Goal: Transaction & Acquisition: Purchase product/service

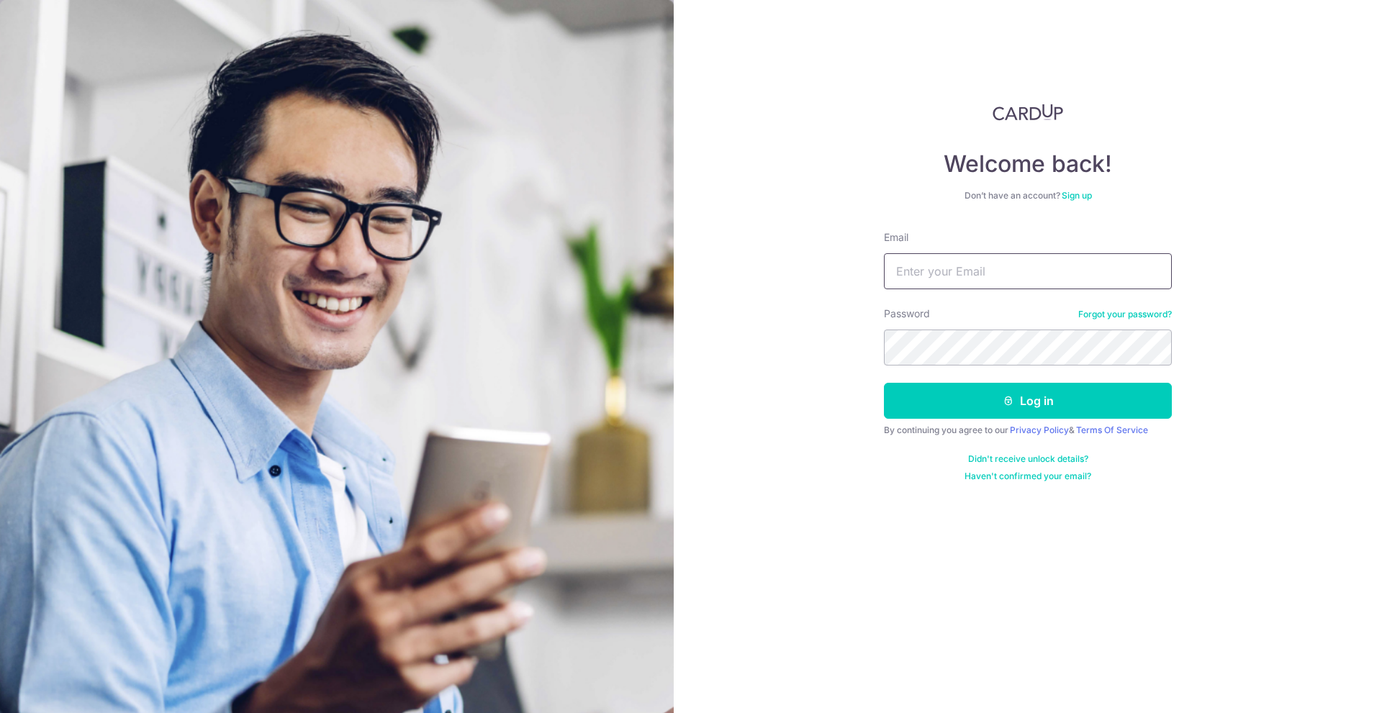
type input "[EMAIL_ADDRESS][DOMAIN_NAME]"
click at [1023, 402] on button "Log in" at bounding box center [1028, 401] width 288 height 36
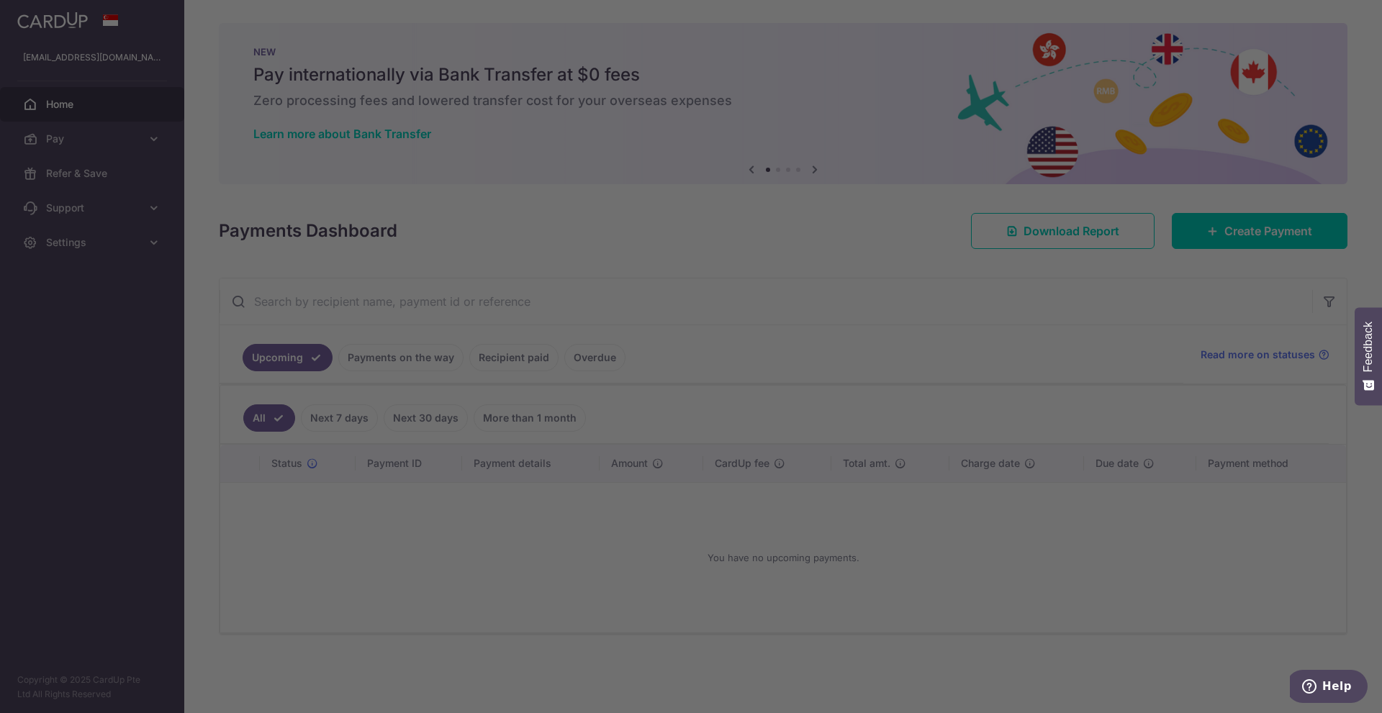
click at [1241, 222] on div at bounding box center [697, 360] width 1395 height 720
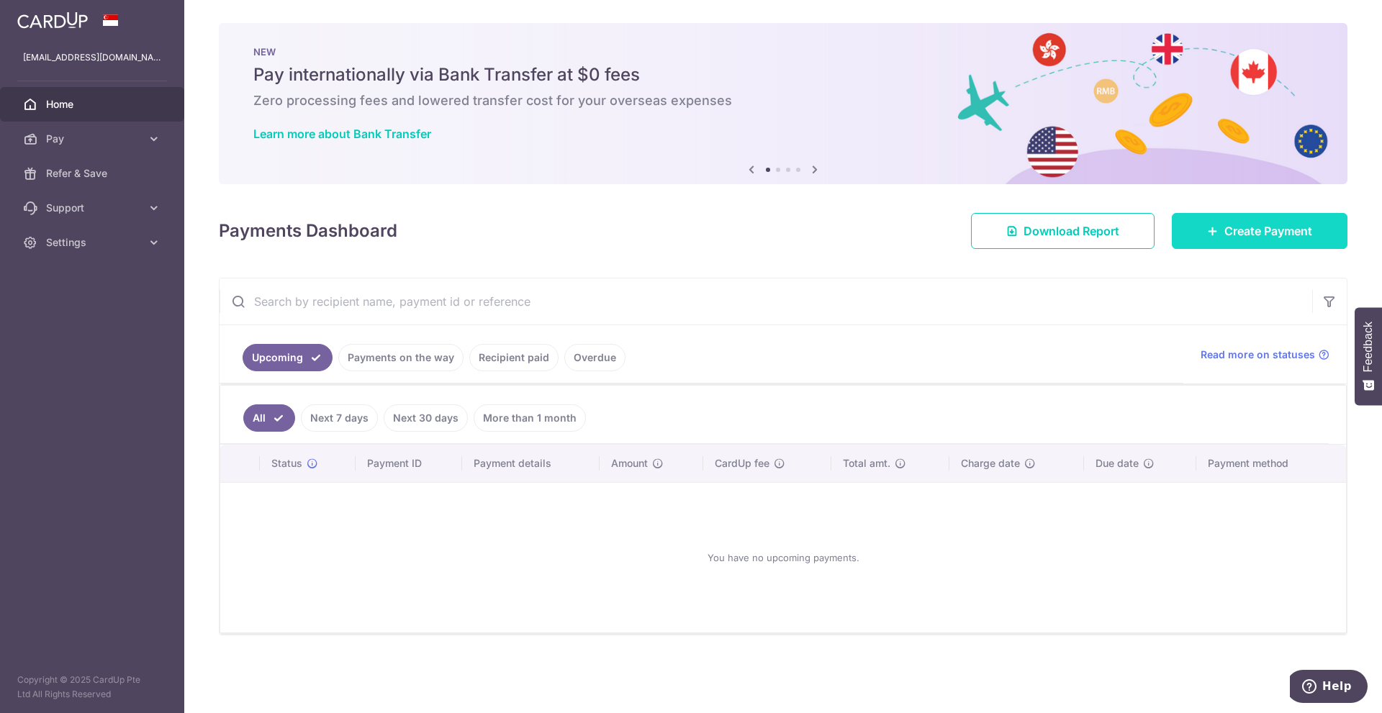
click at [1203, 234] on link "Create Payment" at bounding box center [1260, 231] width 176 height 36
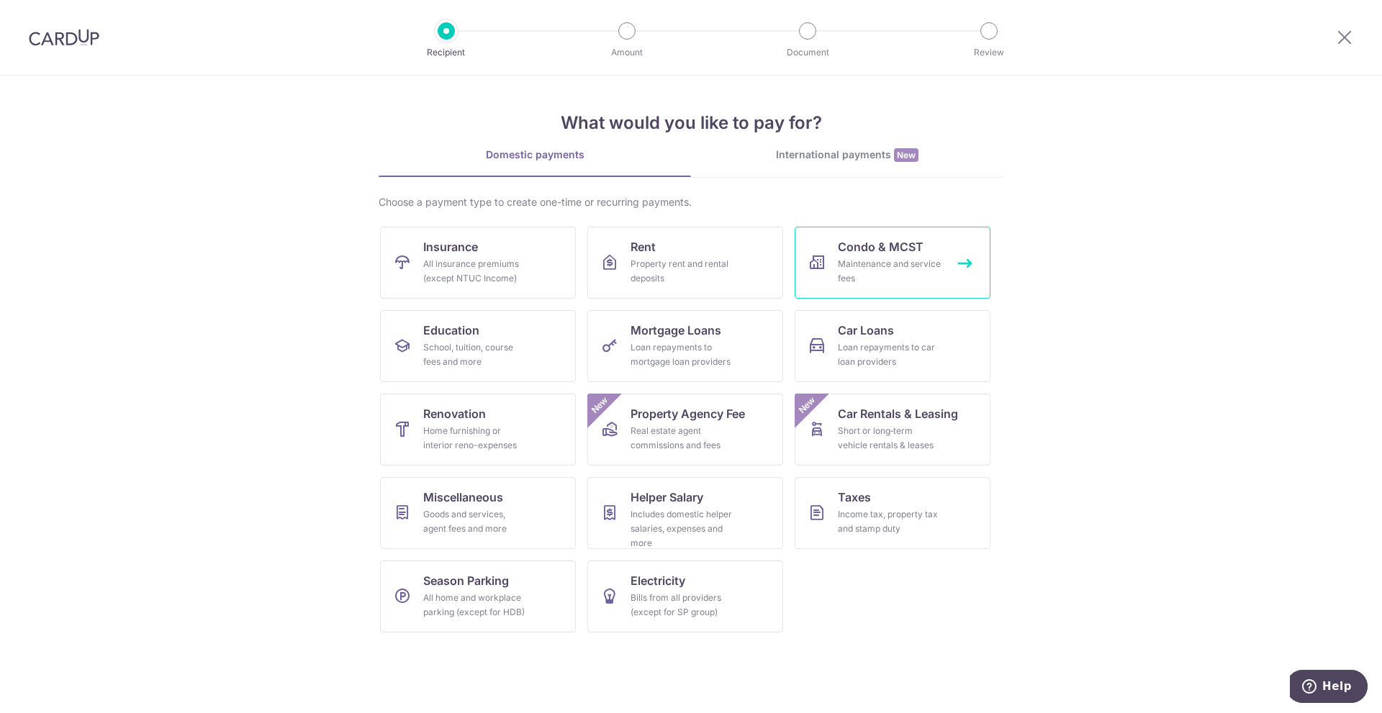
click at [900, 258] on div "Maintenance and service fees" at bounding box center [890, 271] width 104 height 29
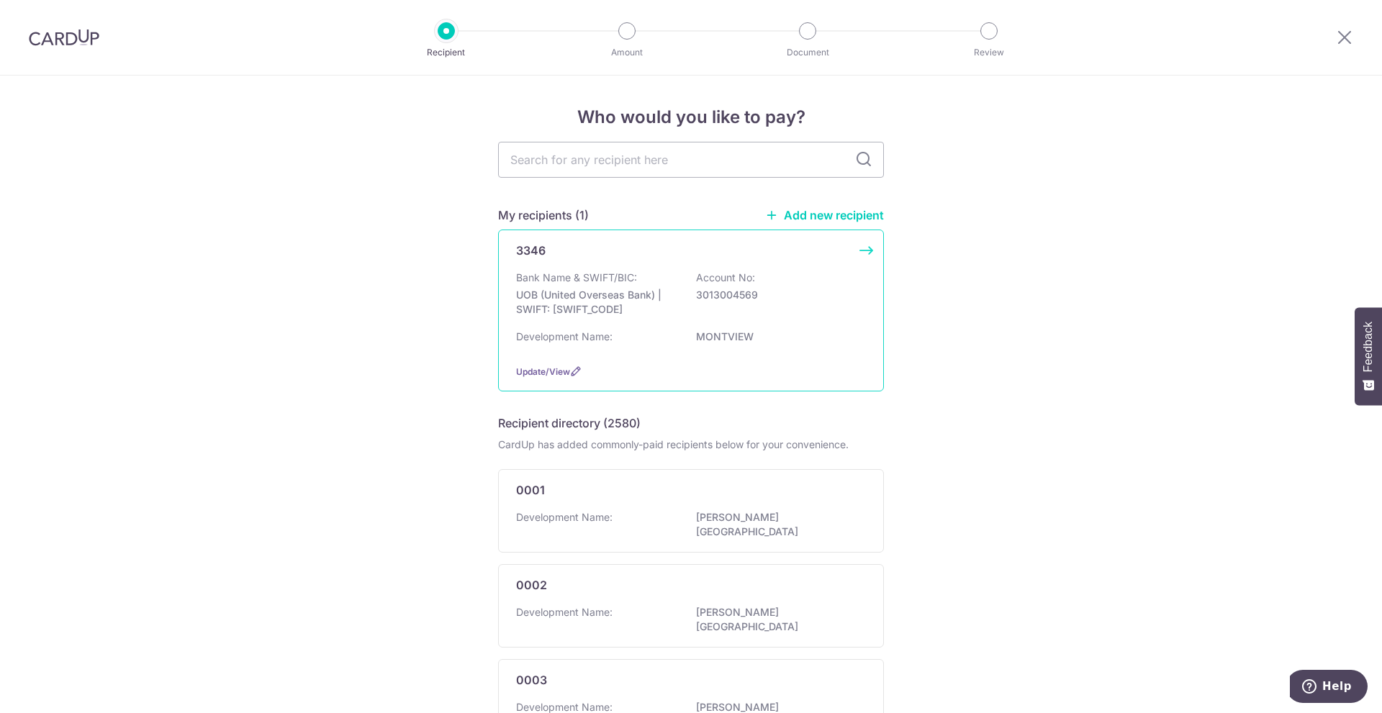
click at [630, 245] on div "3346" at bounding box center [682, 250] width 332 height 17
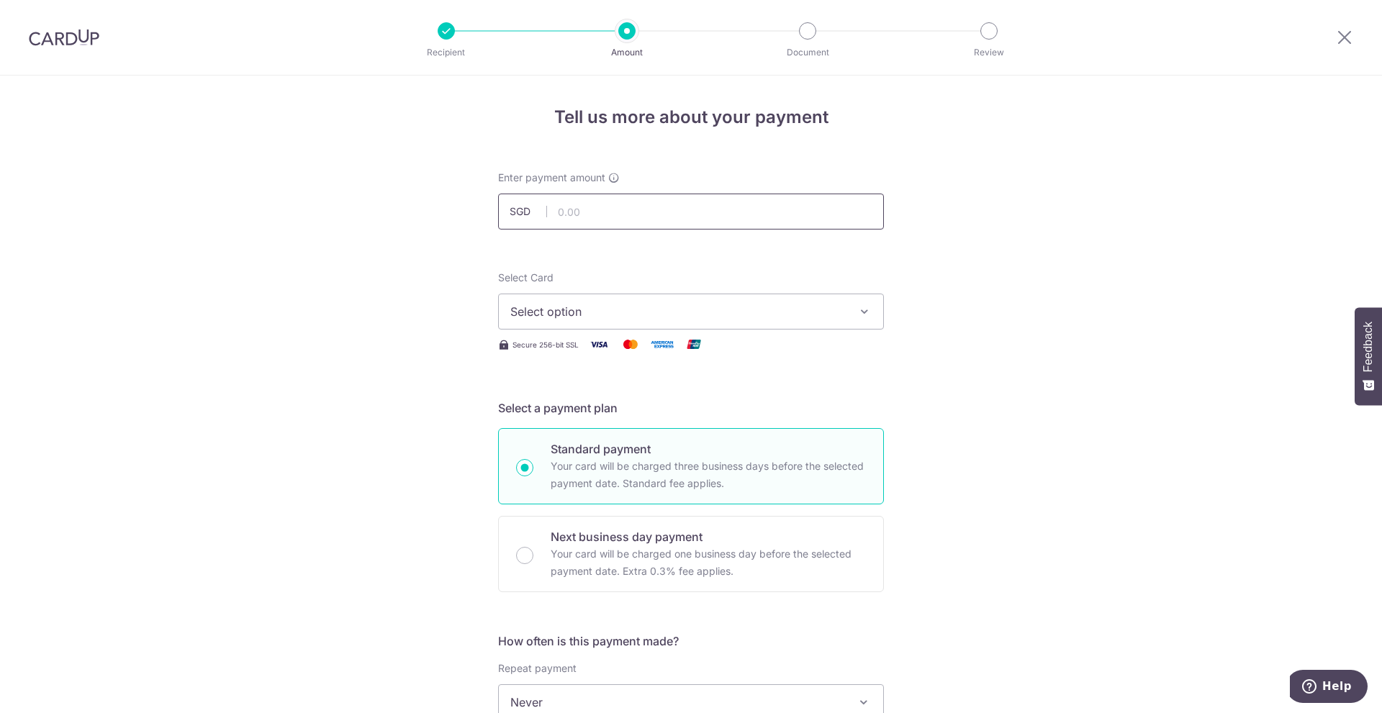
click at [566, 214] on input "text" at bounding box center [691, 212] width 386 height 36
type input "1,785.00"
click at [603, 309] on span "Select option" at bounding box center [677, 311] width 335 height 17
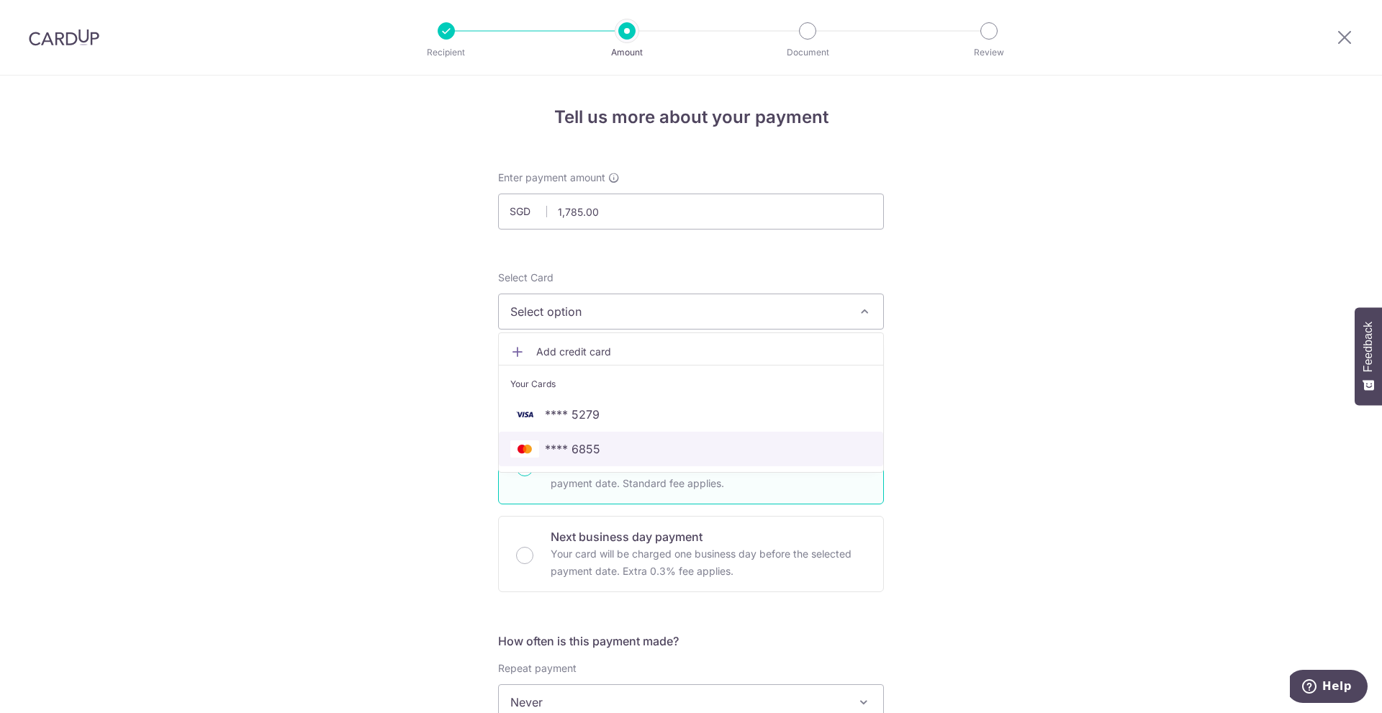
click at [600, 452] on span "**** 6855" at bounding box center [690, 448] width 361 height 17
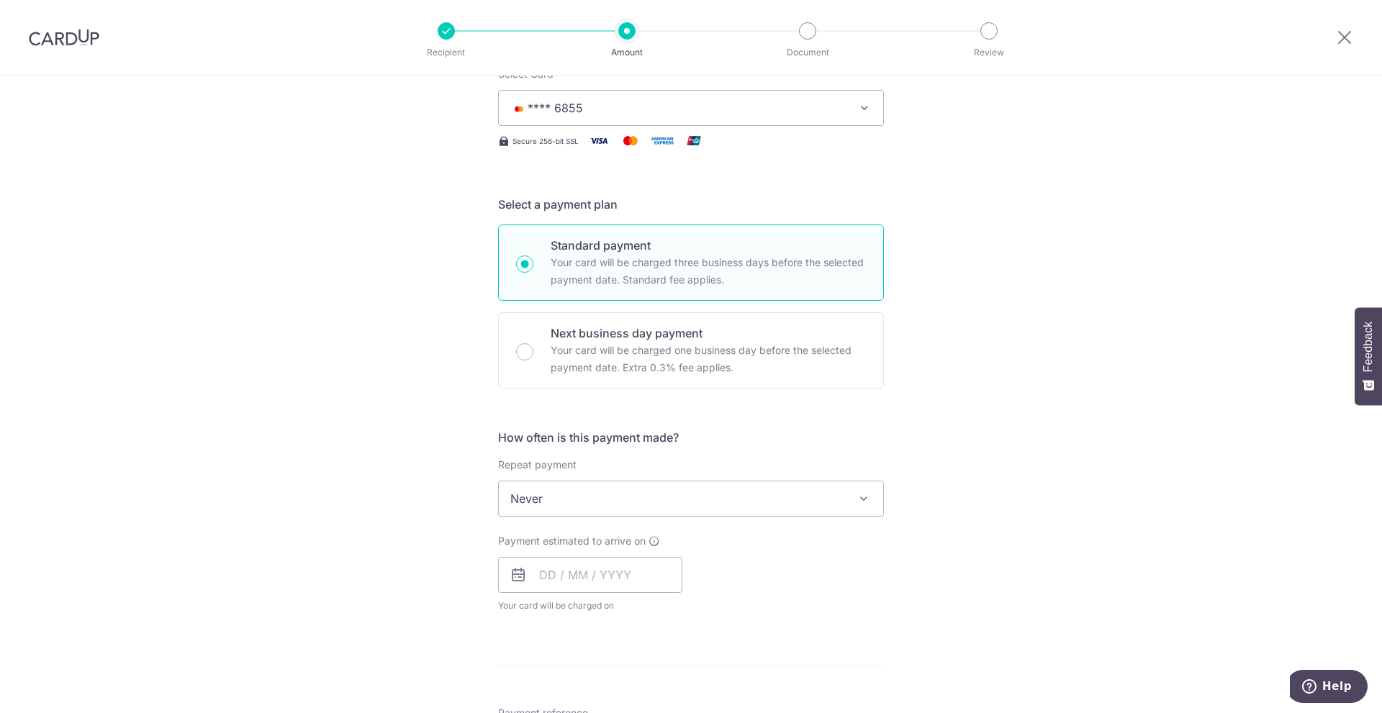
scroll to position [216, 0]
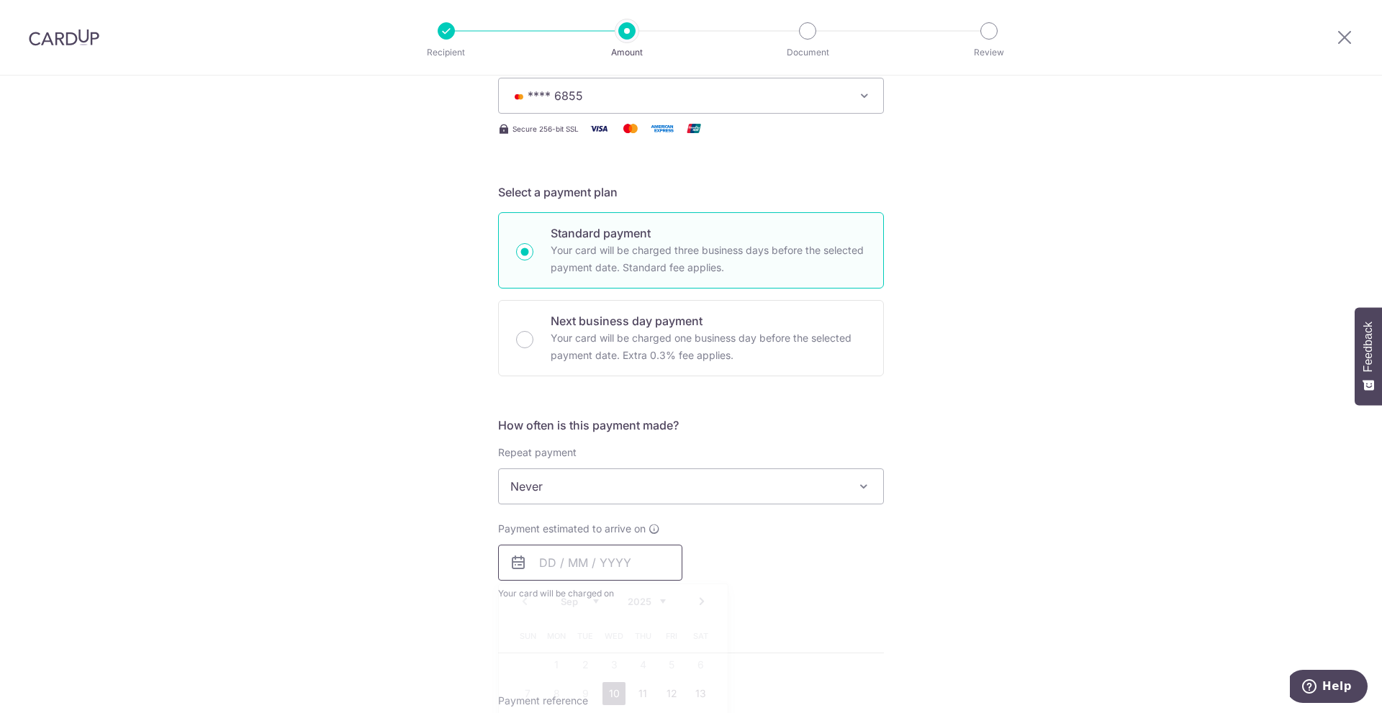
click at [575, 564] on input "text" at bounding box center [590, 563] width 184 height 36
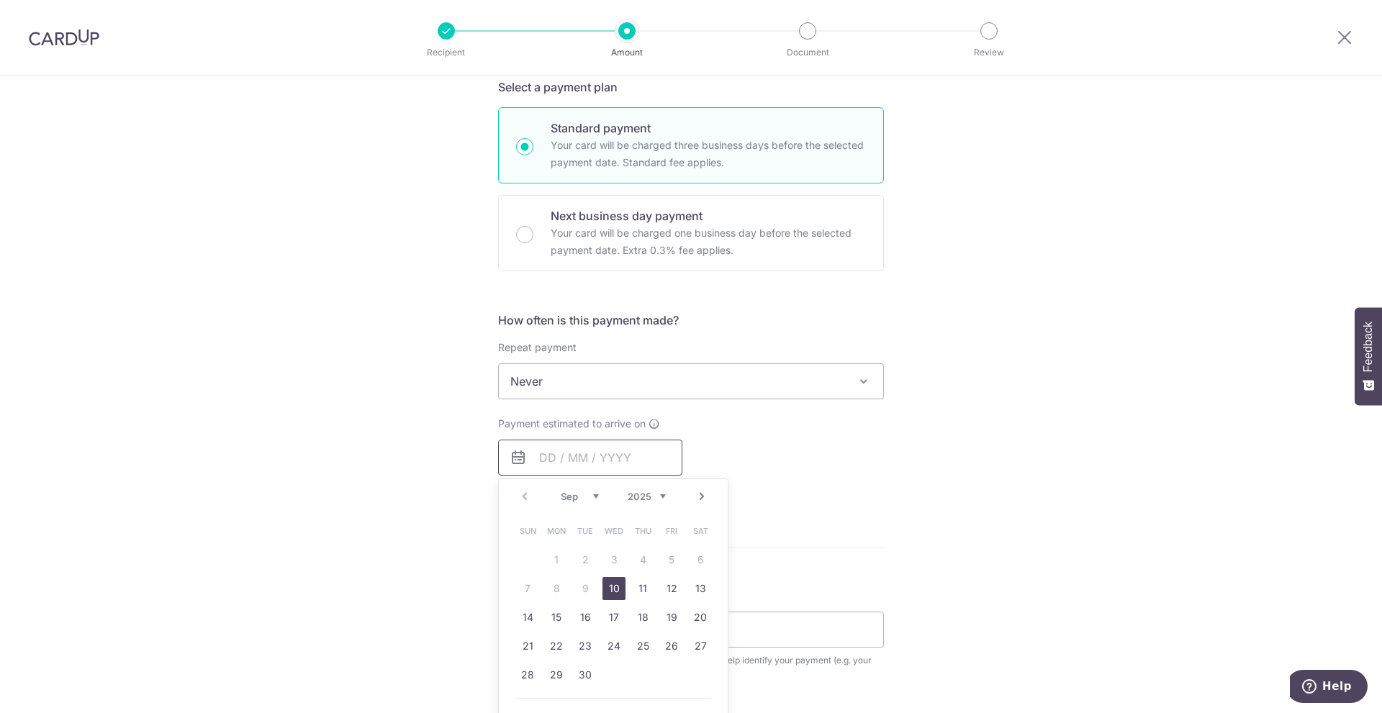
scroll to position [360, 0]
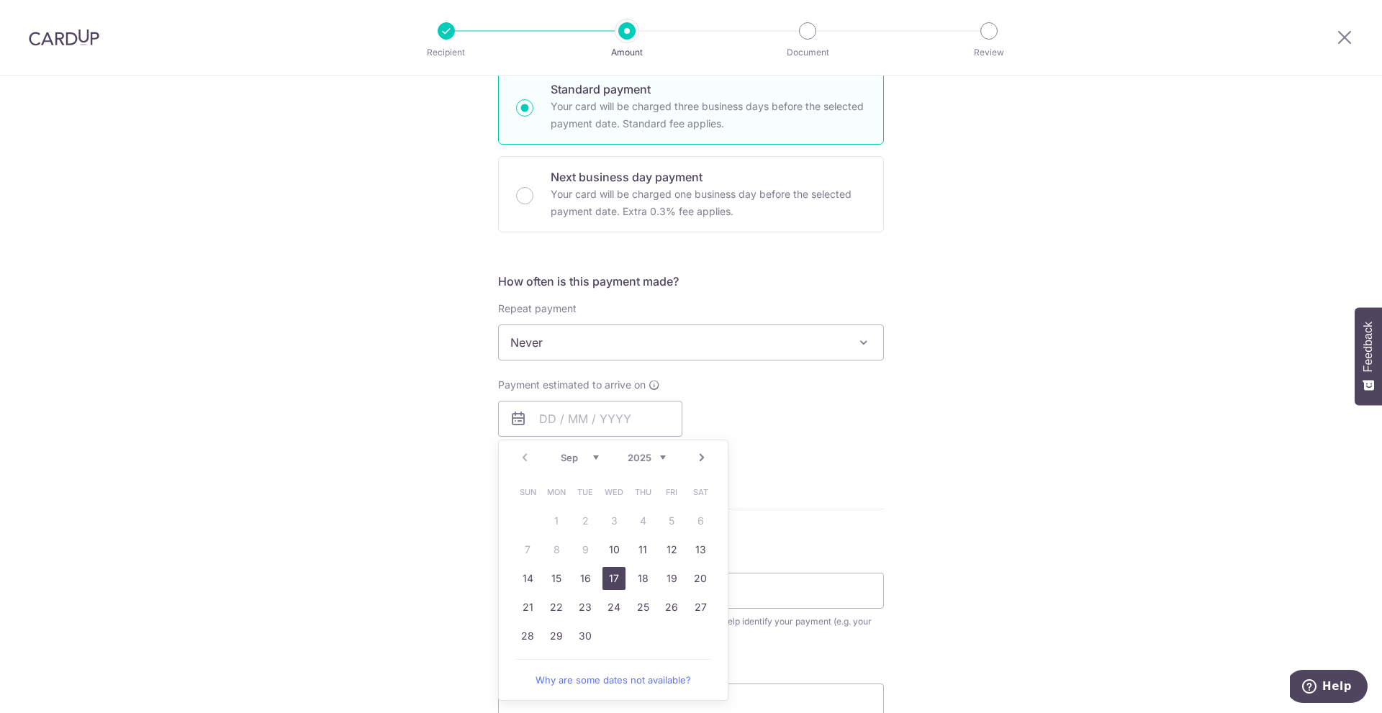
click at [611, 579] on link "17" at bounding box center [613, 578] width 23 height 23
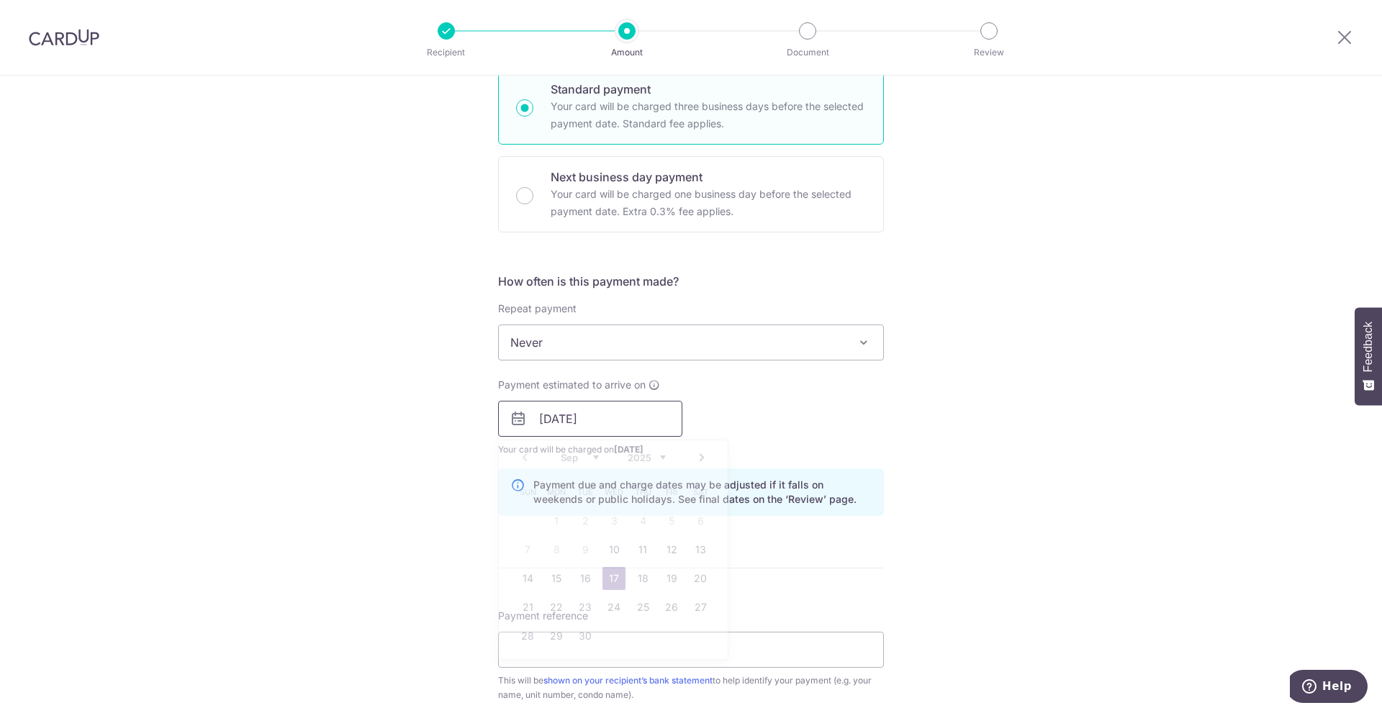
click at [641, 415] on input "17/09/2025" at bounding box center [590, 419] width 184 height 36
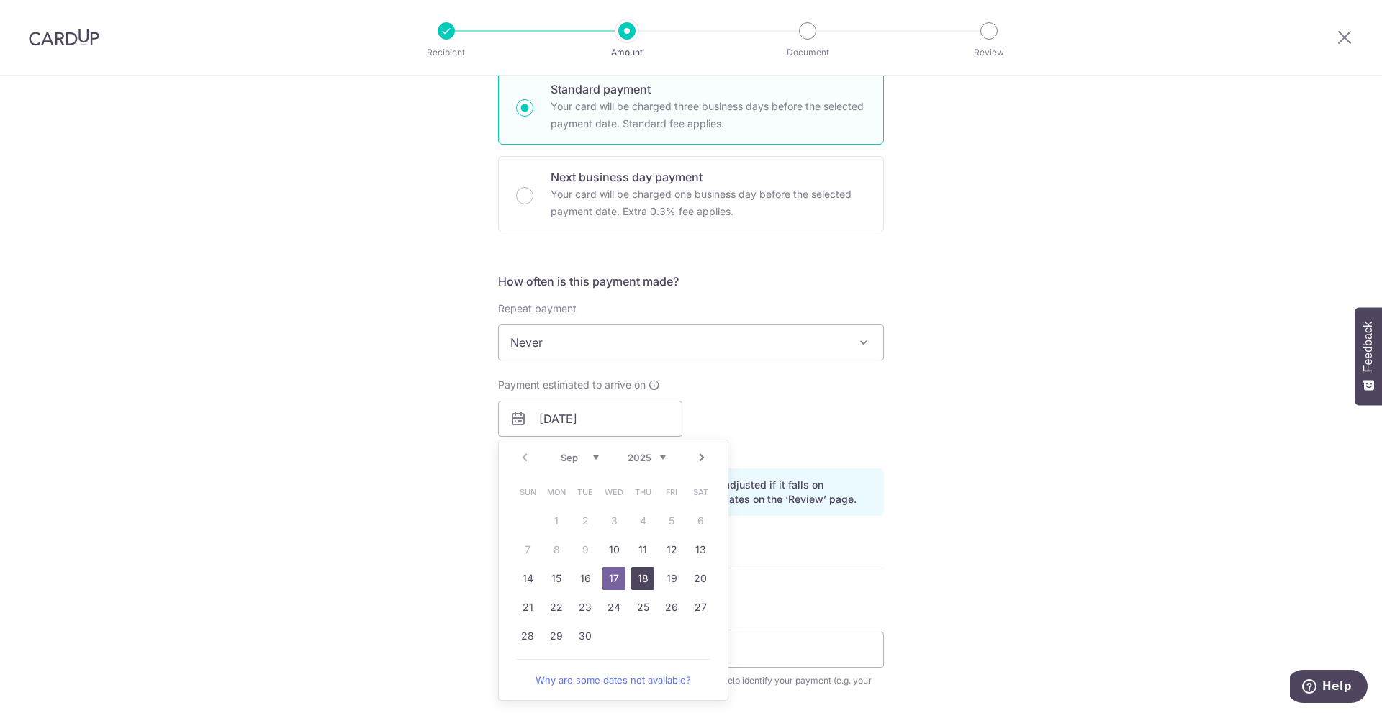
click at [634, 582] on link "18" at bounding box center [642, 578] width 23 height 23
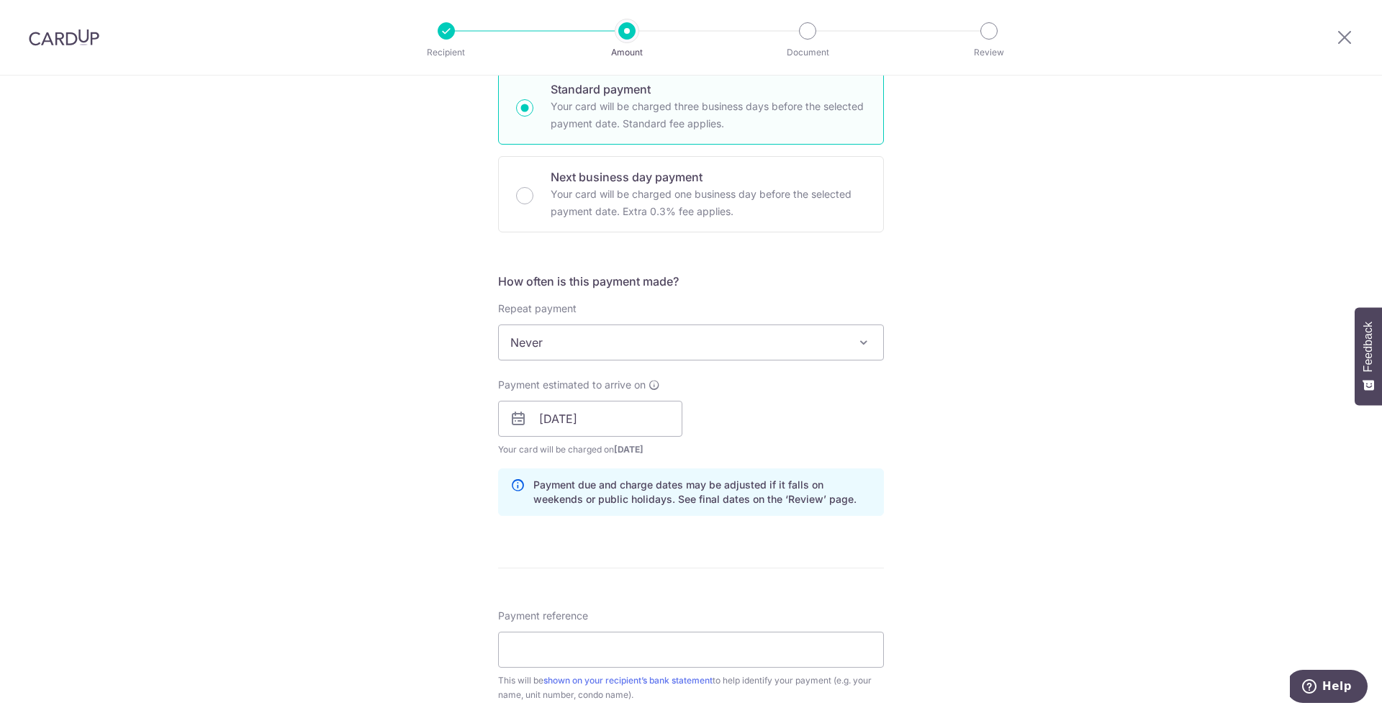
click at [748, 409] on div "Payment estimated to arrive on 18/09/2025 Prev Next Sep Oct Nov Dec 2025 2026 2…" at bounding box center [690, 417] width 403 height 79
click at [596, 430] on input "[DATE]" at bounding box center [590, 419] width 184 height 36
click at [800, 423] on div "Payment estimated to arrive on 18/09/2025 Prev Next Sep Oct Nov Dec 2025 2026 2…" at bounding box center [690, 417] width 403 height 79
click at [651, 408] on input "[DATE]" at bounding box center [590, 419] width 184 height 36
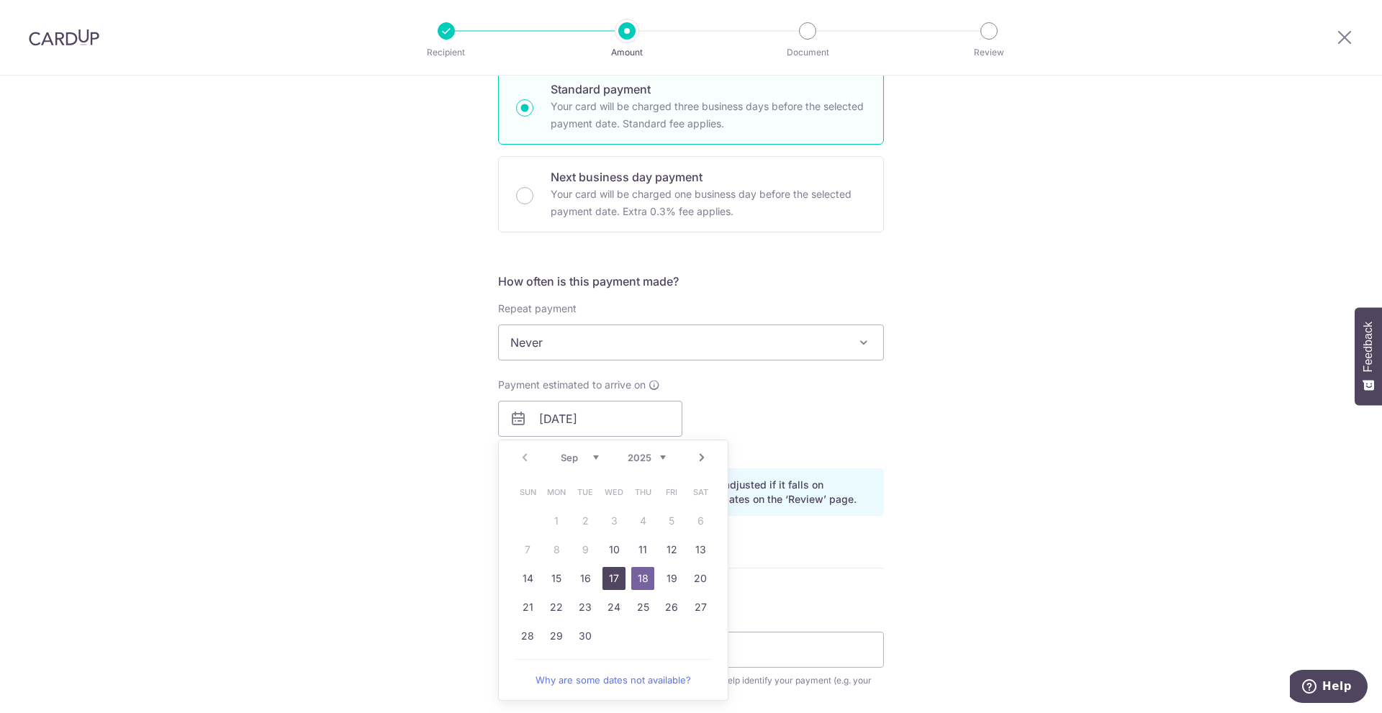
click at [608, 582] on link "17" at bounding box center [613, 578] width 23 height 23
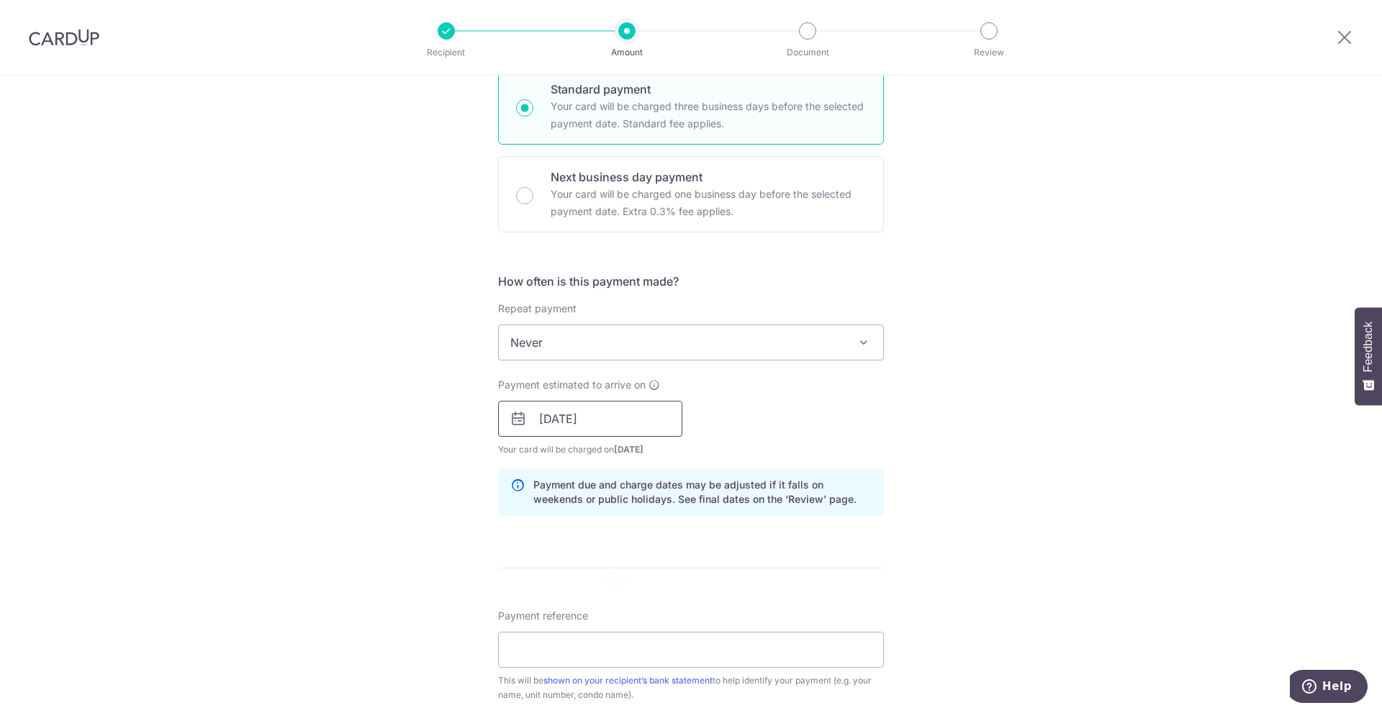
click at [653, 417] on input "17/09/2025" at bounding box center [590, 419] width 184 height 36
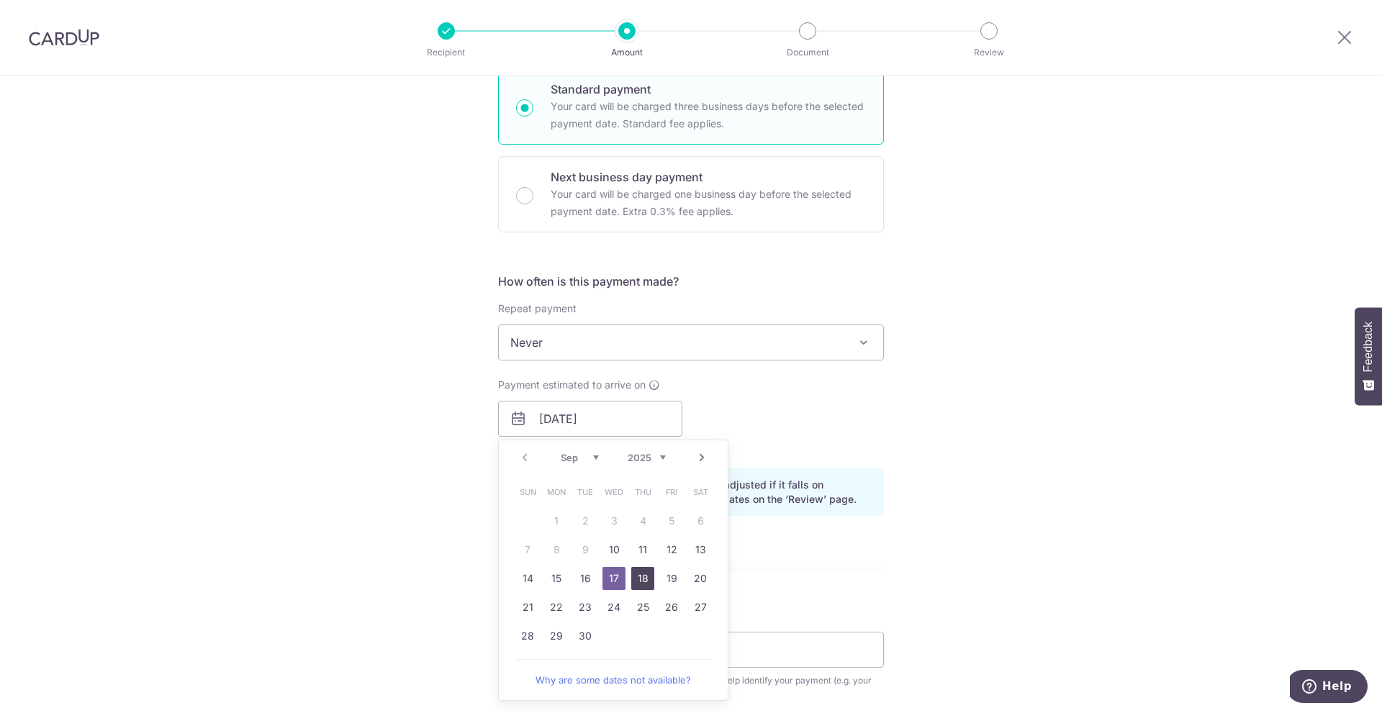
click at [642, 575] on link "18" at bounding box center [642, 578] width 23 height 23
type input "[DATE]"
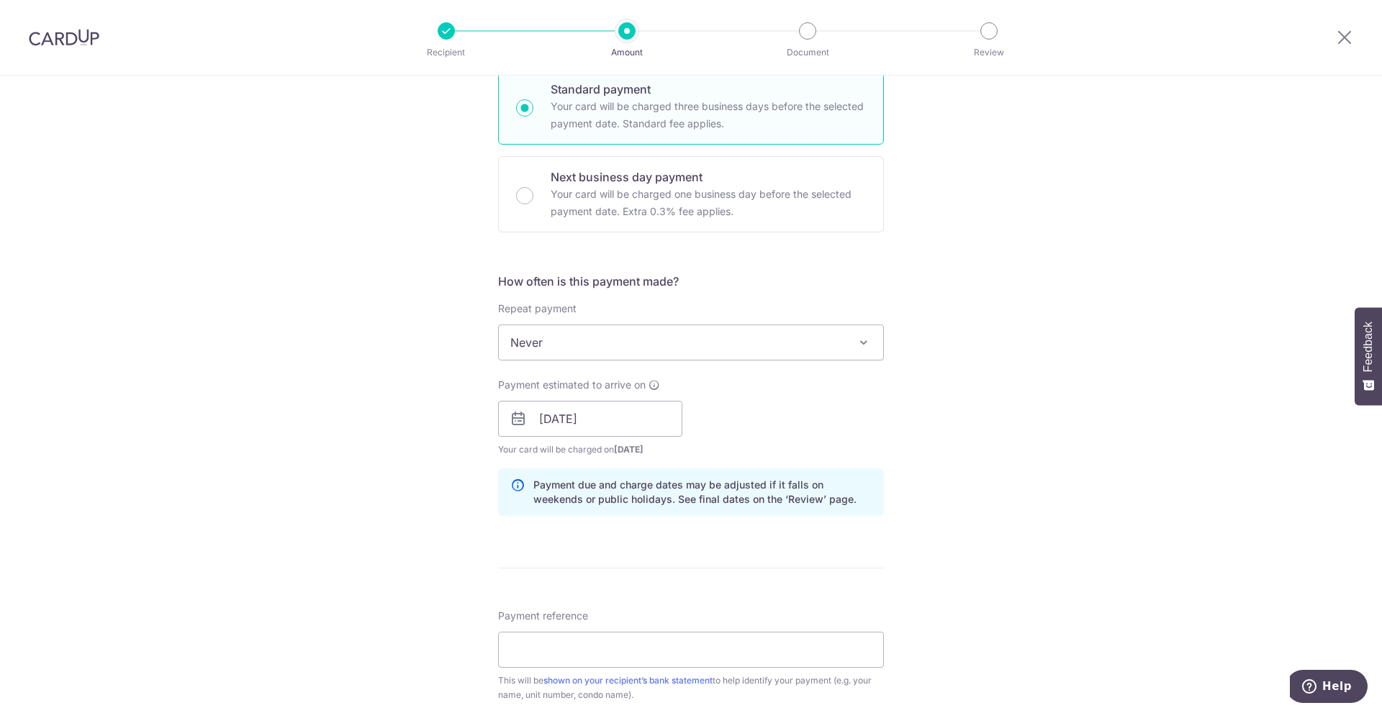
click at [761, 416] on div "Payment estimated to arrive on 18/09/2025 Prev Next Sep Oct Nov Dec 2025 2026 2…" at bounding box center [690, 417] width 403 height 79
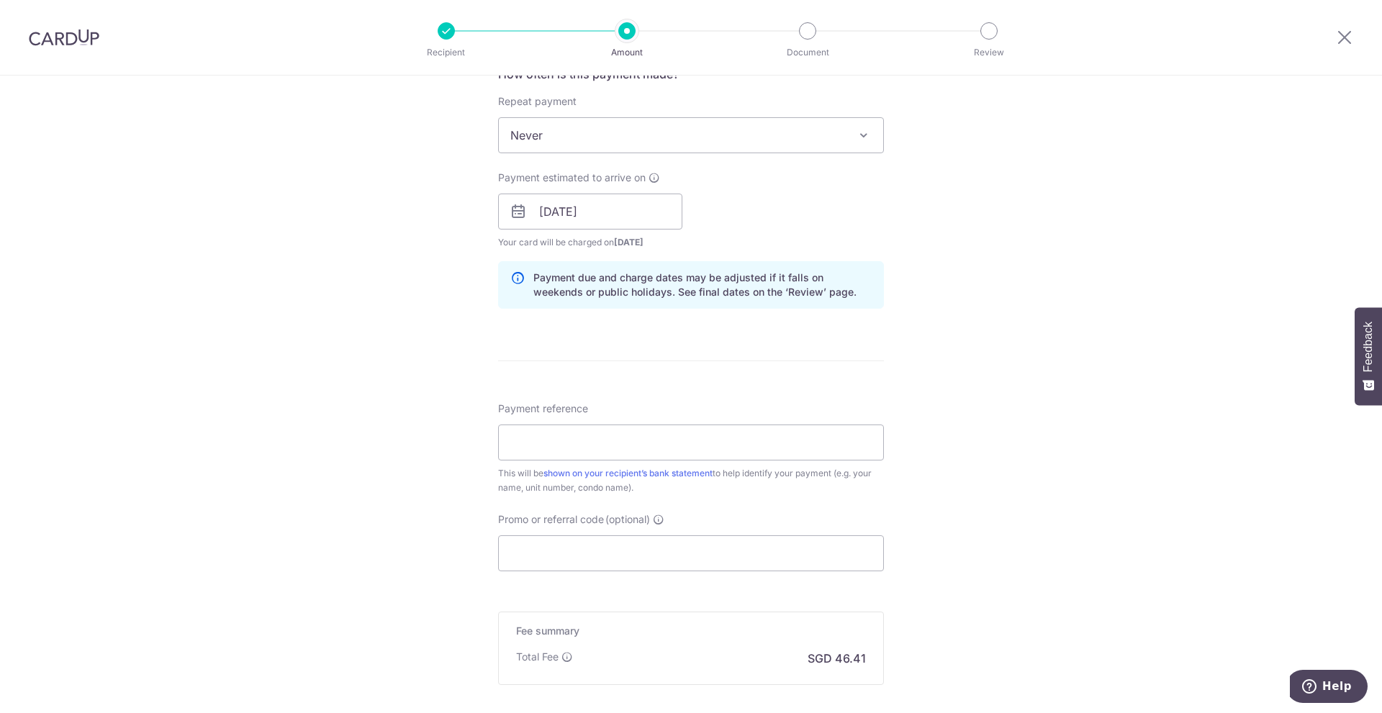
scroll to position [576, 0]
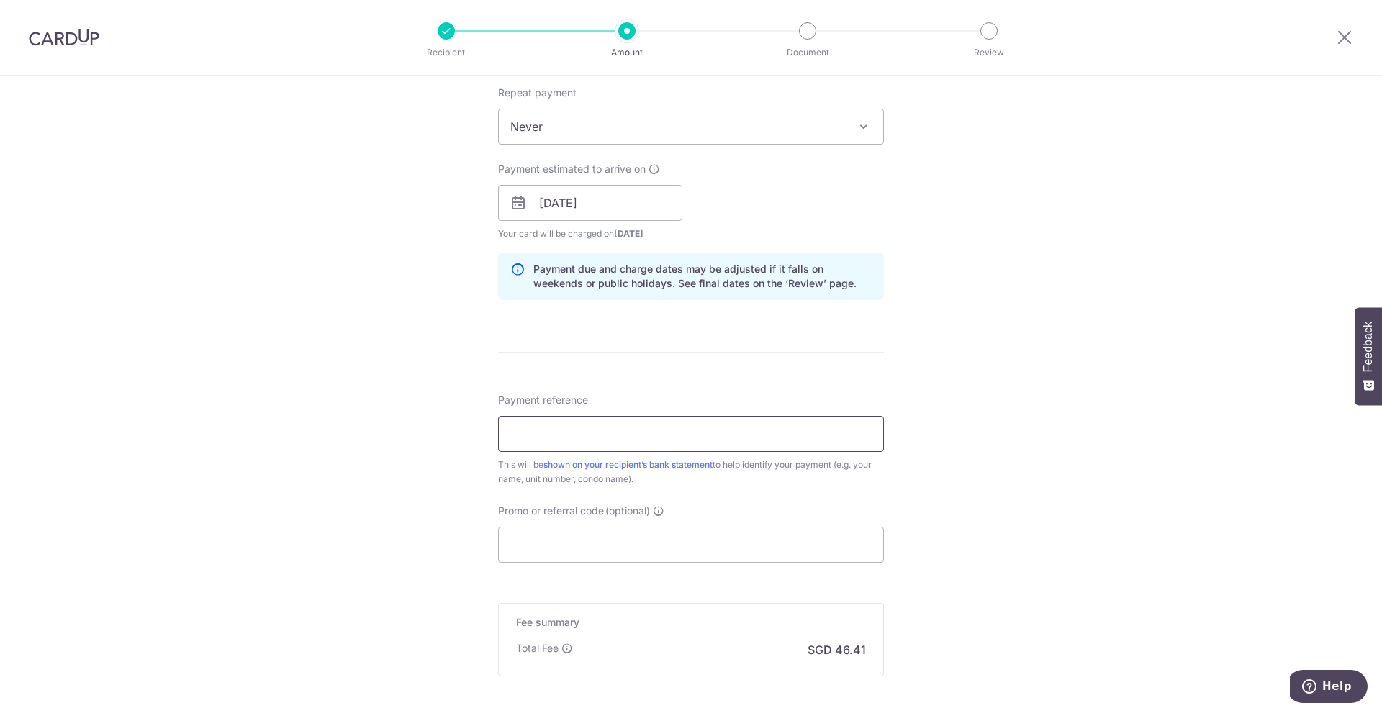
click at [637, 438] on input "Payment reference" at bounding box center [691, 434] width 386 height 36
type input "21-04"
click at [820, 541] on input "Promo or referral code (optional)" at bounding box center [691, 545] width 386 height 36
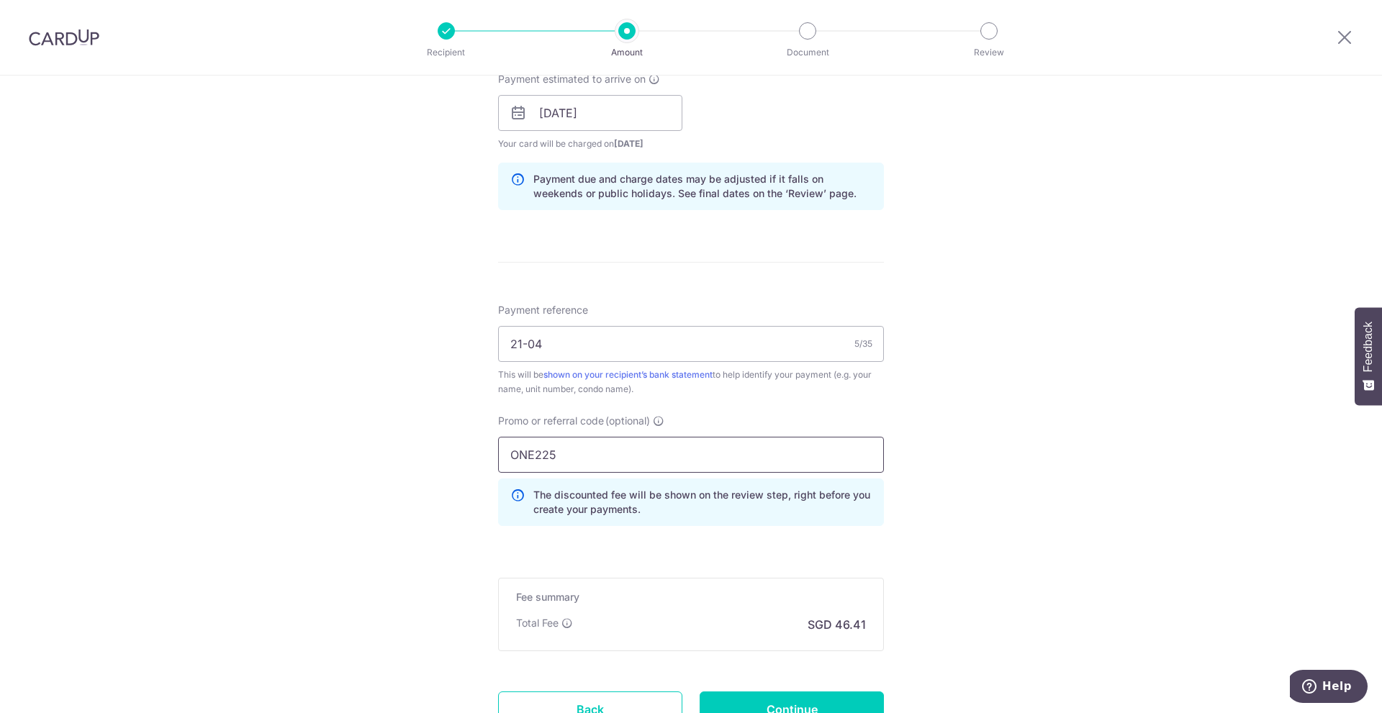
scroll to position [788, 0]
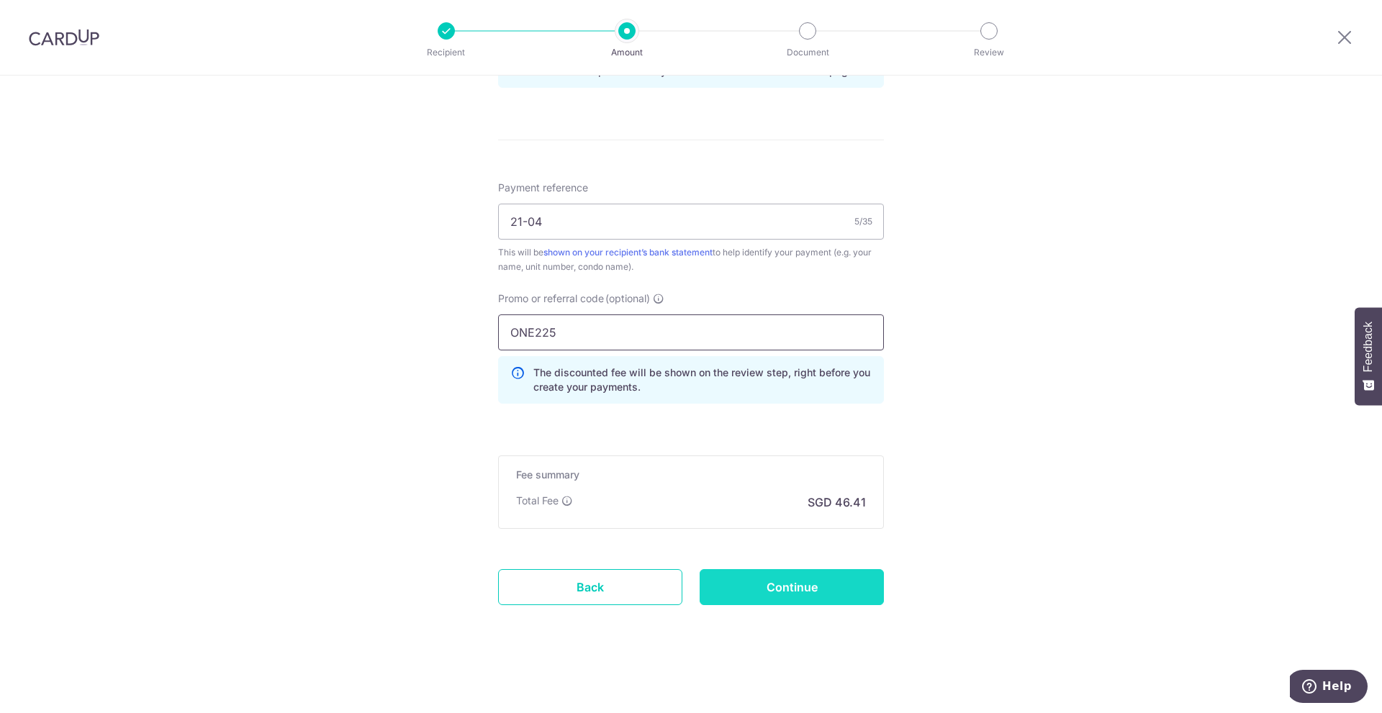
type input "ONE225"
click at [793, 580] on input "Continue" at bounding box center [792, 587] width 184 height 36
type input "Create Schedule"
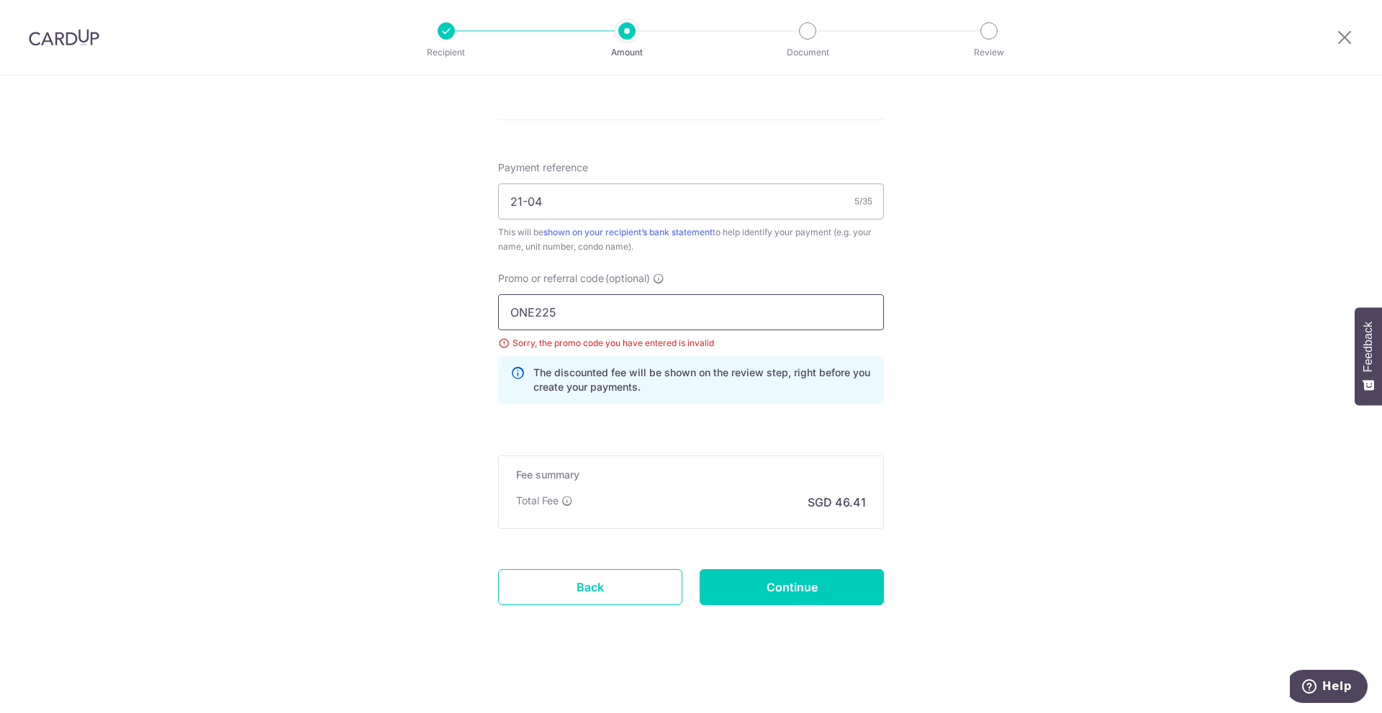
click at [615, 320] on input "ONE225" at bounding box center [691, 312] width 386 height 36
click at [528, 315] on input "ONE225" at bounding box center [691, 312] width 386 height 36
type input "OFF225"
click at [773, 584] on input "Continue" at bounding box center [792, 587] width 184 height 36
type input "Update Schedule"
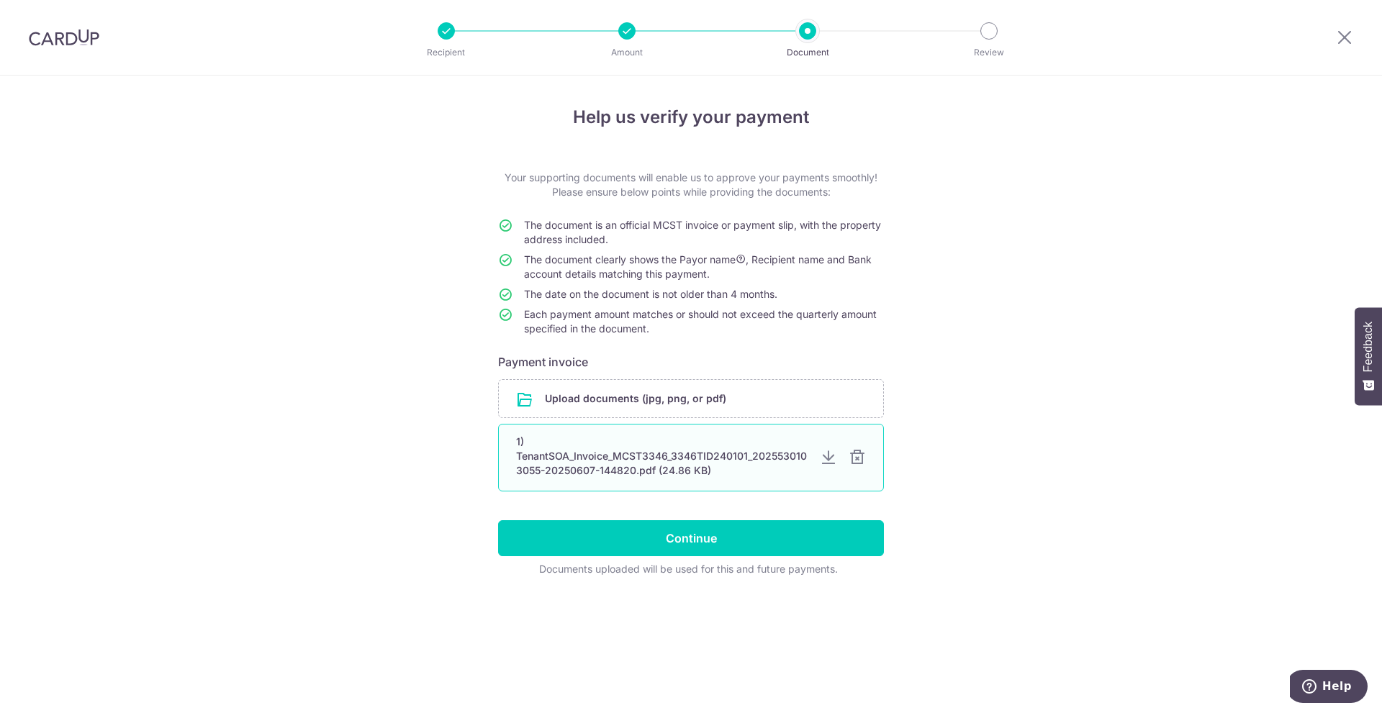
click at [860, 458] on div at bounding box center [857, 457] width 17 height 17
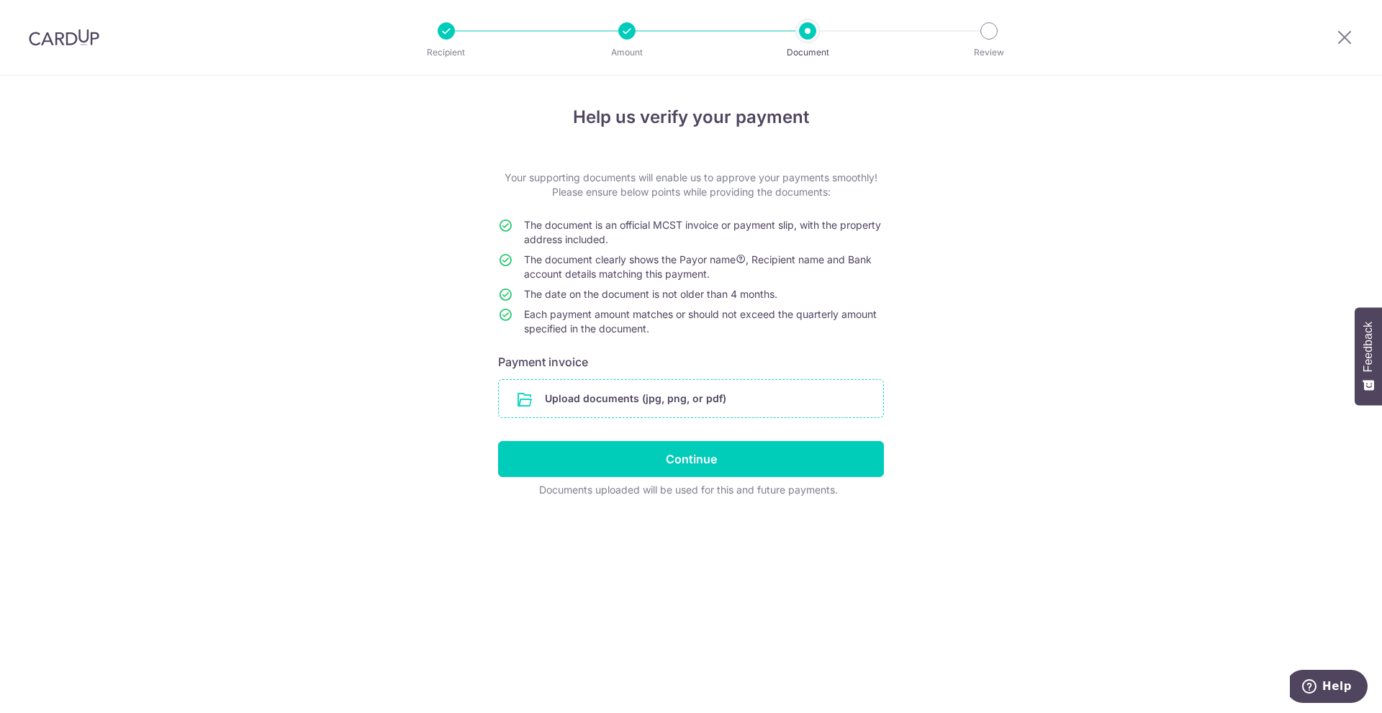
click at [610, 397] on input "file" at bounding box center [691, 398] width 384 height 37
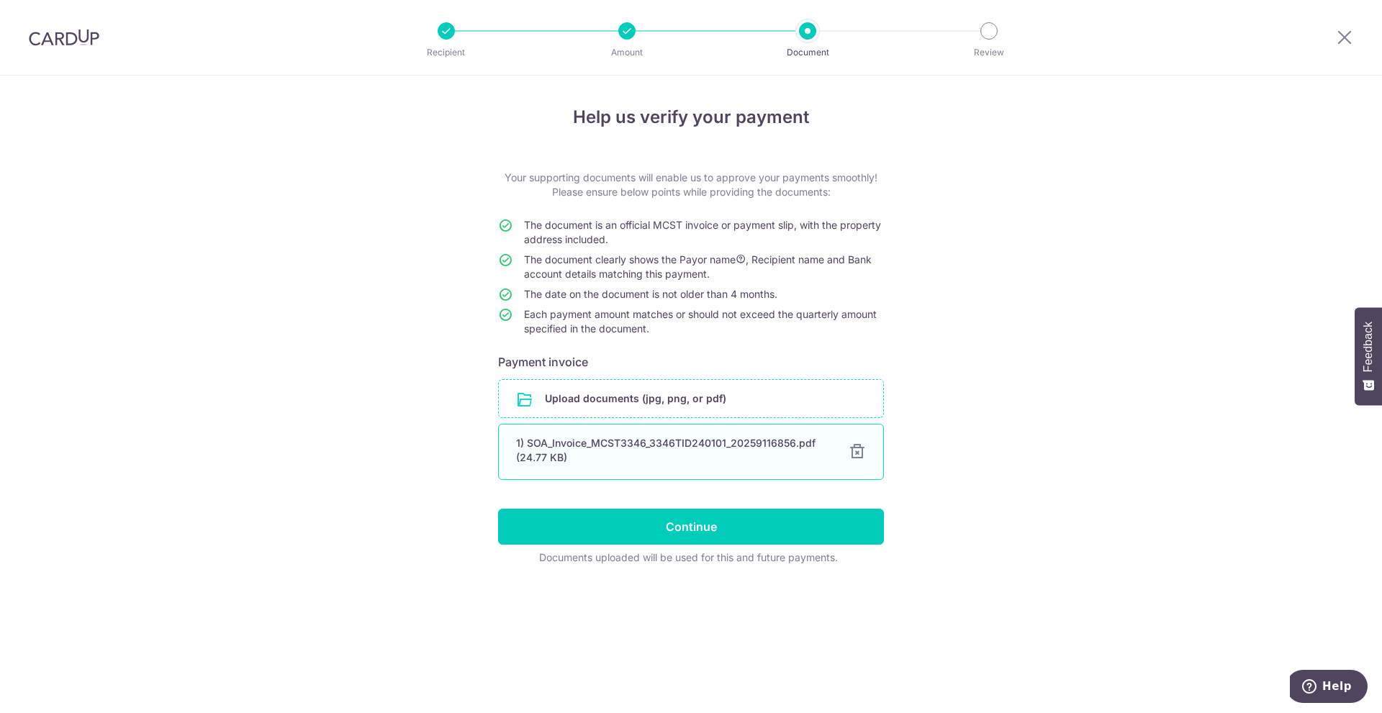
click at [661, 448] on div "1) SOA_Invoice_MCST3346_3346TID240101_20259116856.pdf (24.77 KB)" at bounding box center [673, 450] width 315 height 29
click at [653, 475] on div "1) SOA_Invoice_MCST3346_3346TID240101_20259116856.pdf (24.77 KB) 100%" at bounding box center [691, 452] width 386 height 56
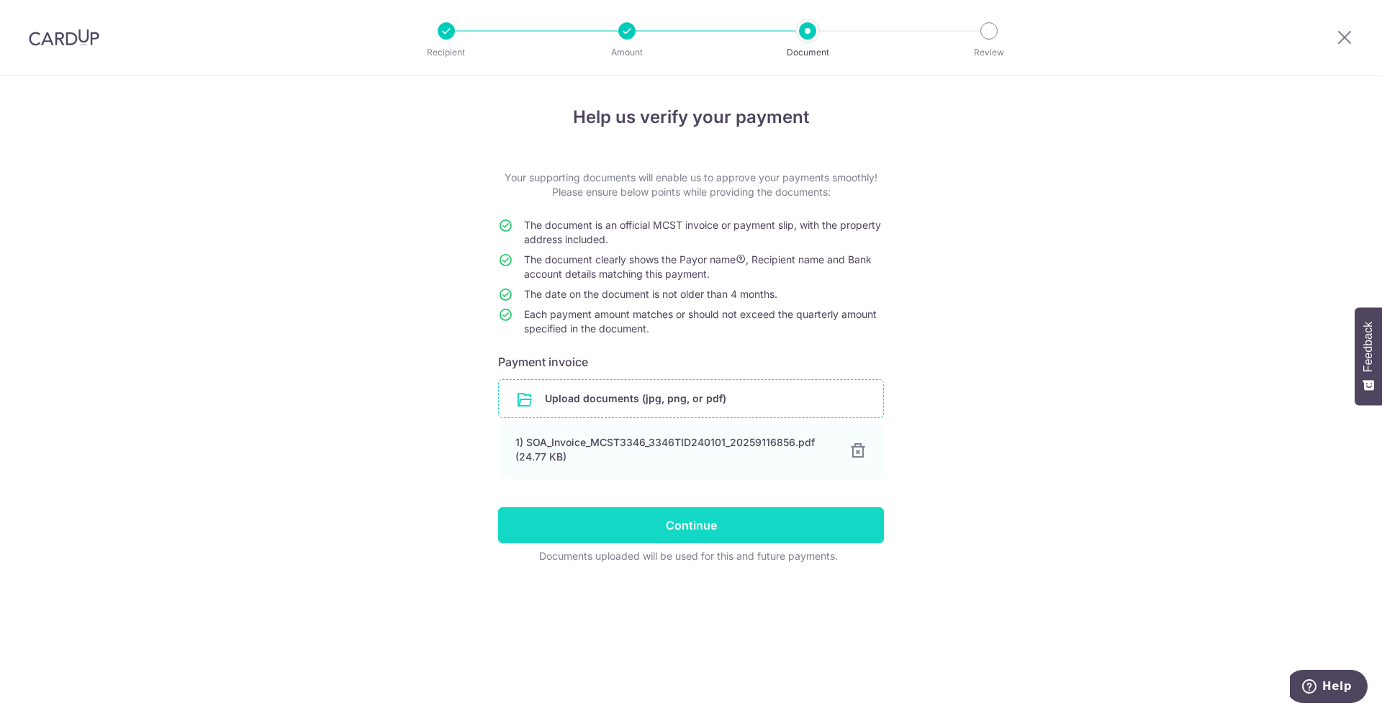
click at [669, 522] on input "Continue" at bounding box center [691, 525] width 386 height 36
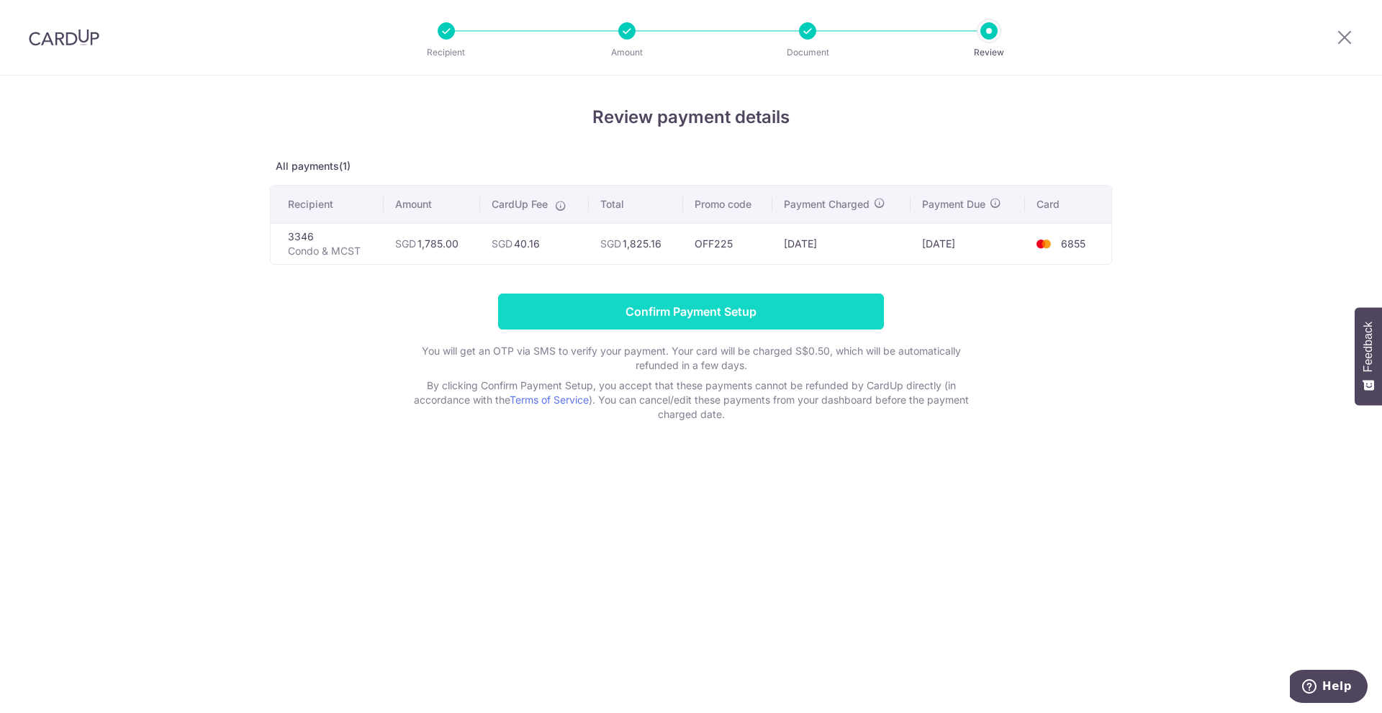
click at [704, 313] on input "Confirm Payment Setup" at bounding box center [691, 312] width 386 height 36
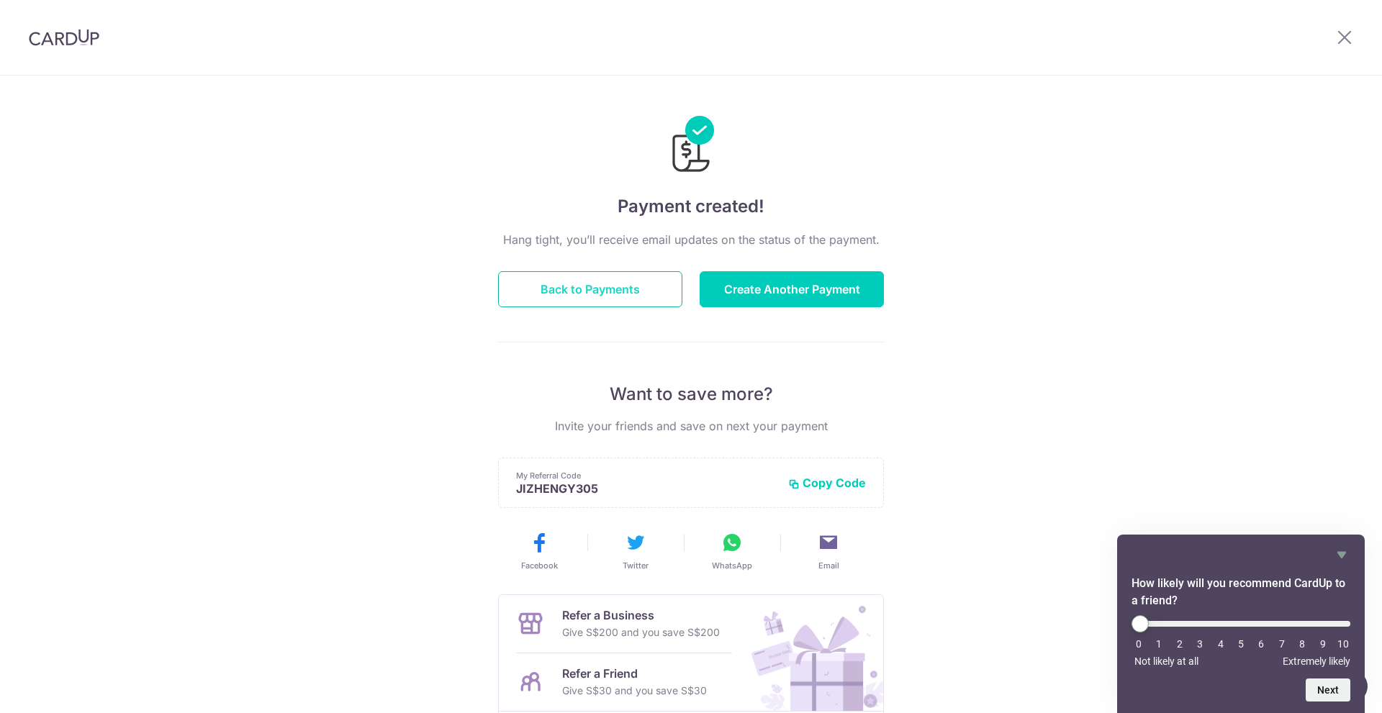
click at [575, 291] on button "Back to Payments" at bounding box center [590, 289] width 184 height 36
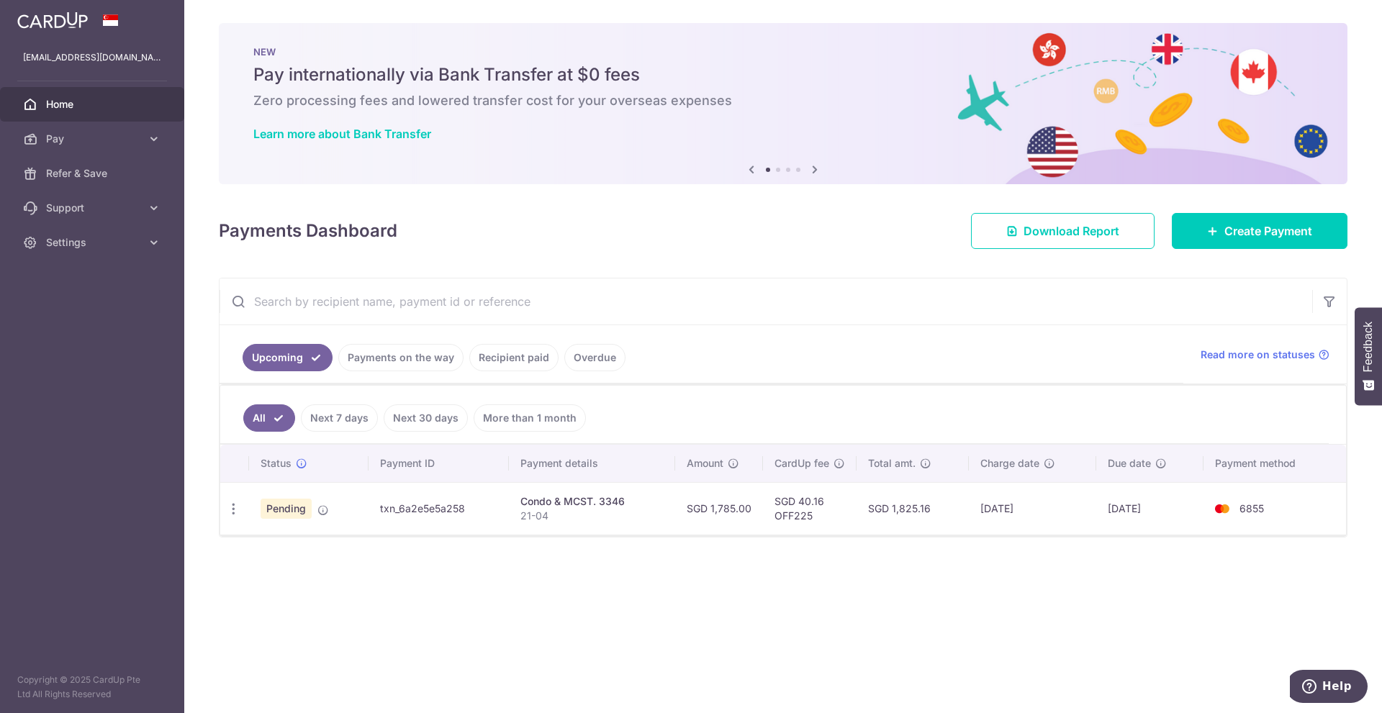
click at [70, 104] on span "Home" at bounding box center [93, 104] width 95 height 14
